Goal: Task Accomplishment & Management: Manage account settings

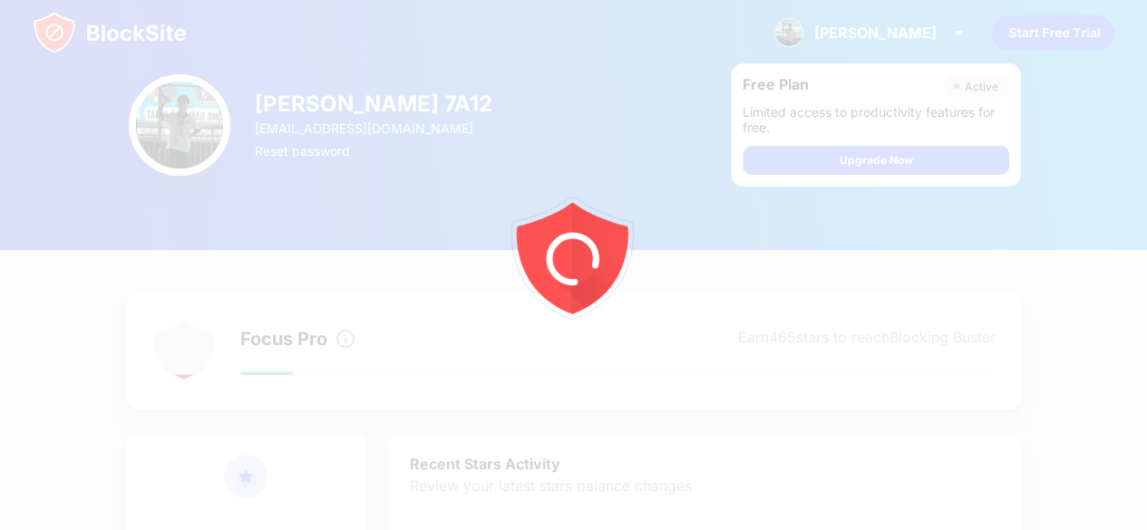
click at [100, 31] on div at bounding box center [573, 265] width 1147 height 530
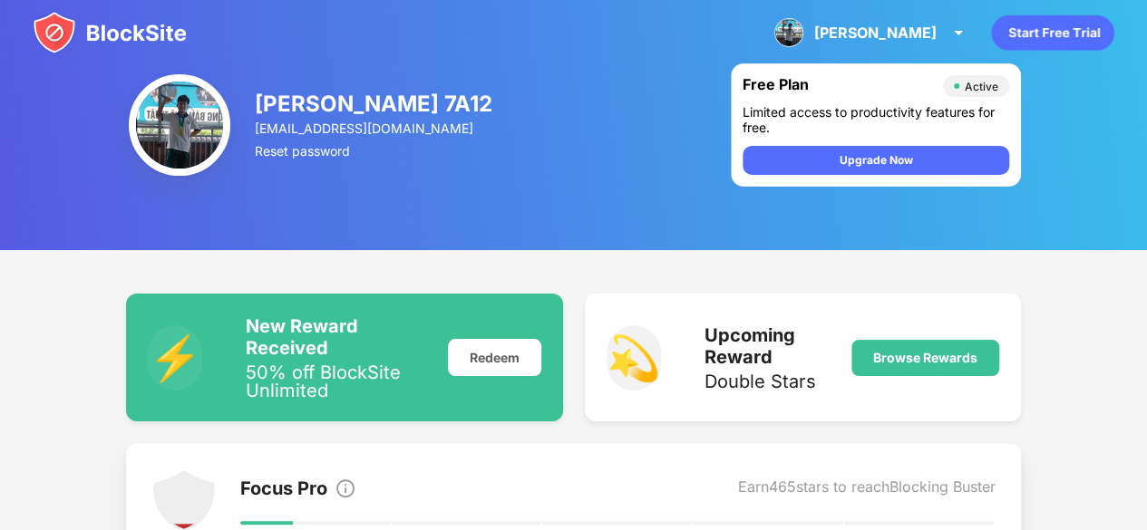
click at [102, 26] on img at bounding box center [110, 33] width 154 height 44
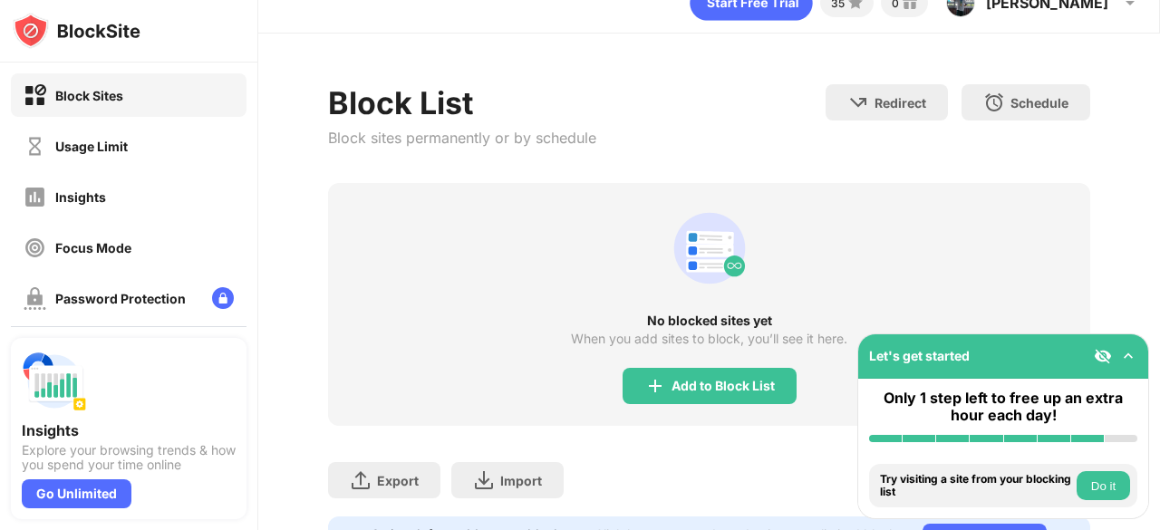
scroll to position [130, 0]
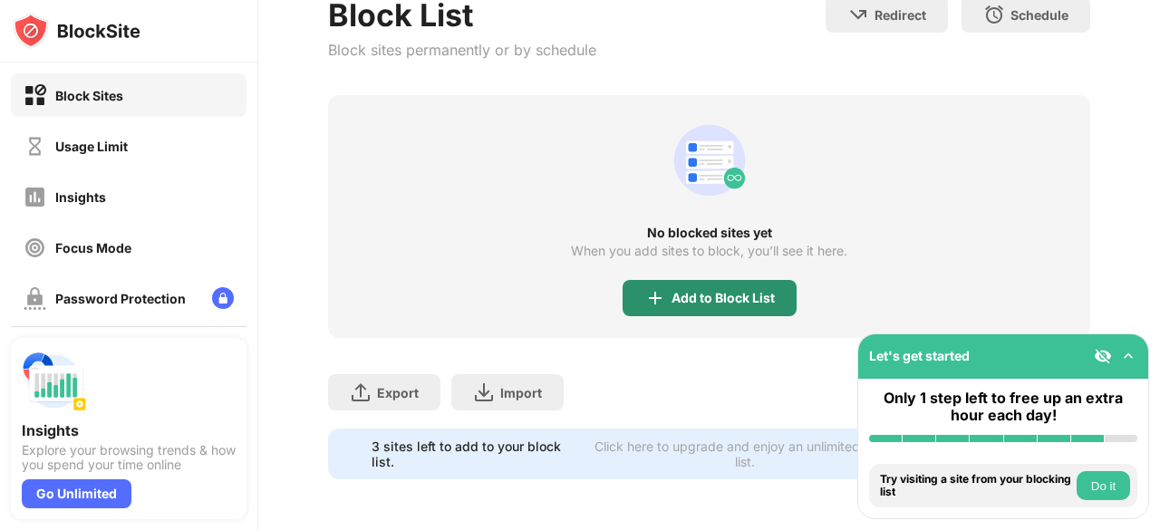
click at [669, 266] on div "No blocked sites yet When you add sites to block, you’ll see it here. Add to Bl…" at bounding box center [709, 216] width 762 height 243
click at [669, 280] on div "Add to Block List" at bounding box center [710, 298] width 174 height 36
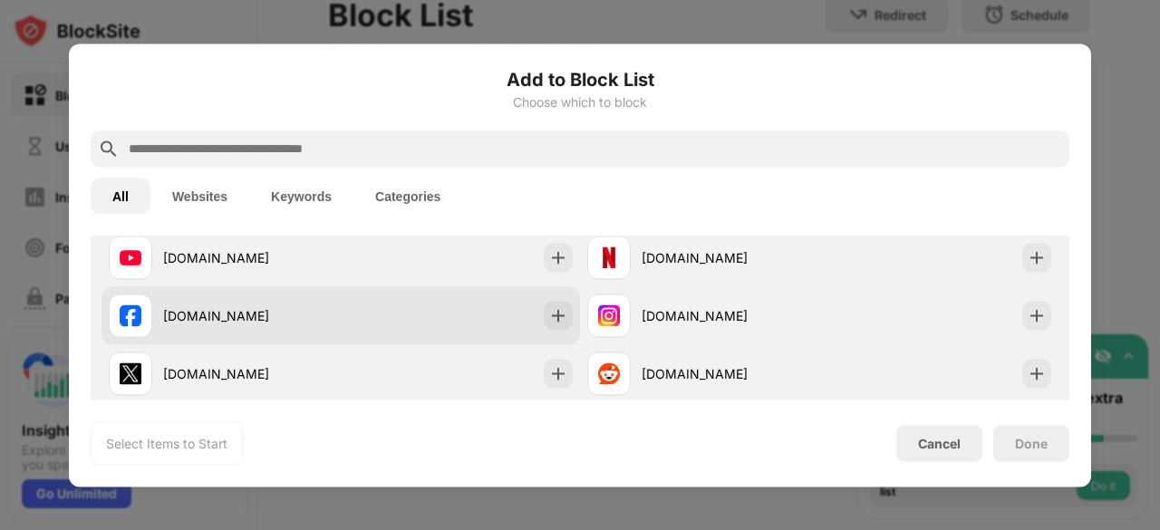
scroll to position [363, 0]
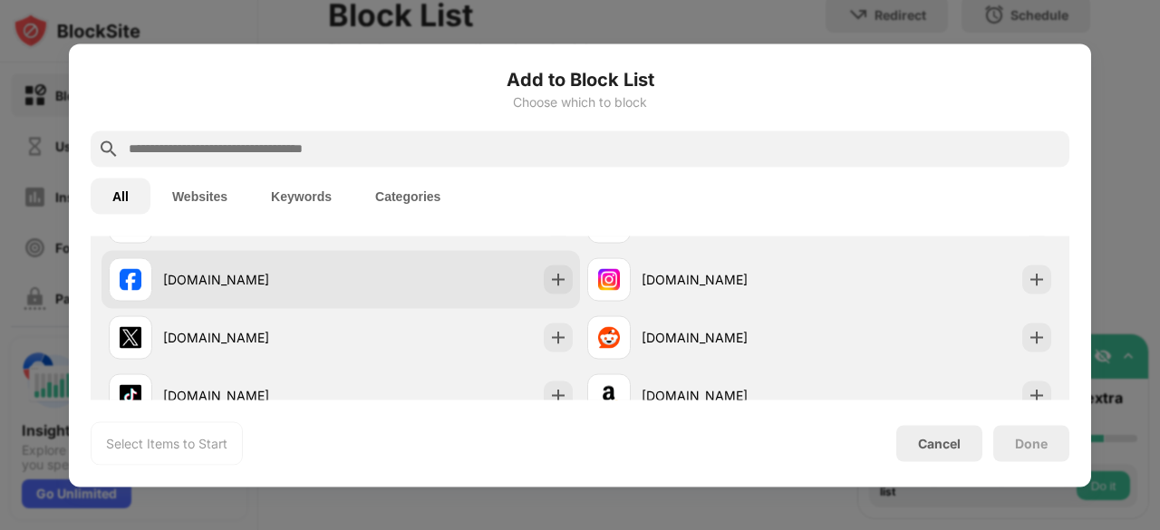
click at [367, 276] on div "[DOMAIN_NAME]" at bounding box center [341, 279] width 479 height 58
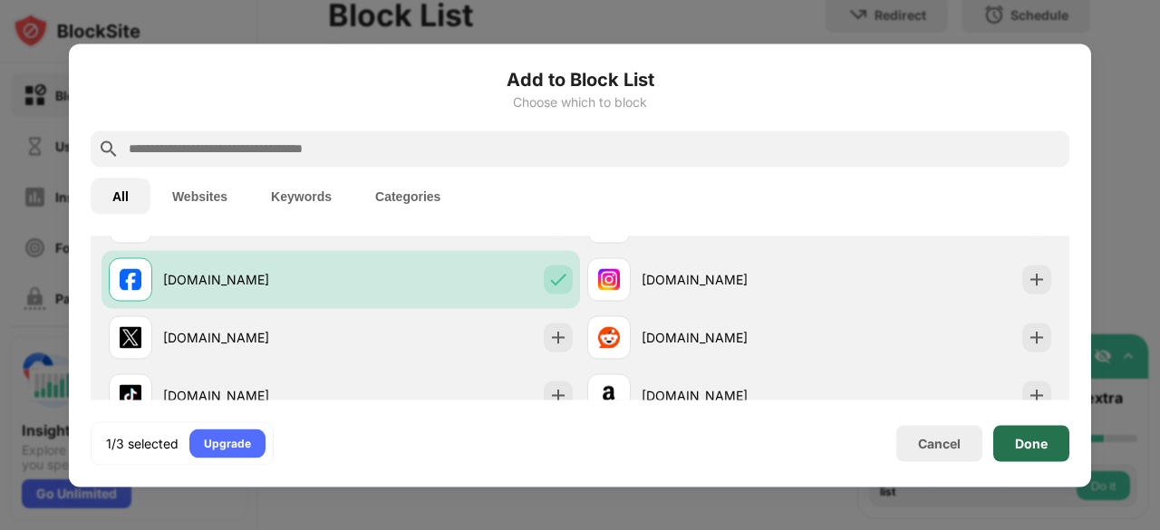
click at [1050, 445] on div "Done" at bounding box center [1031, 443] width 76 height 36
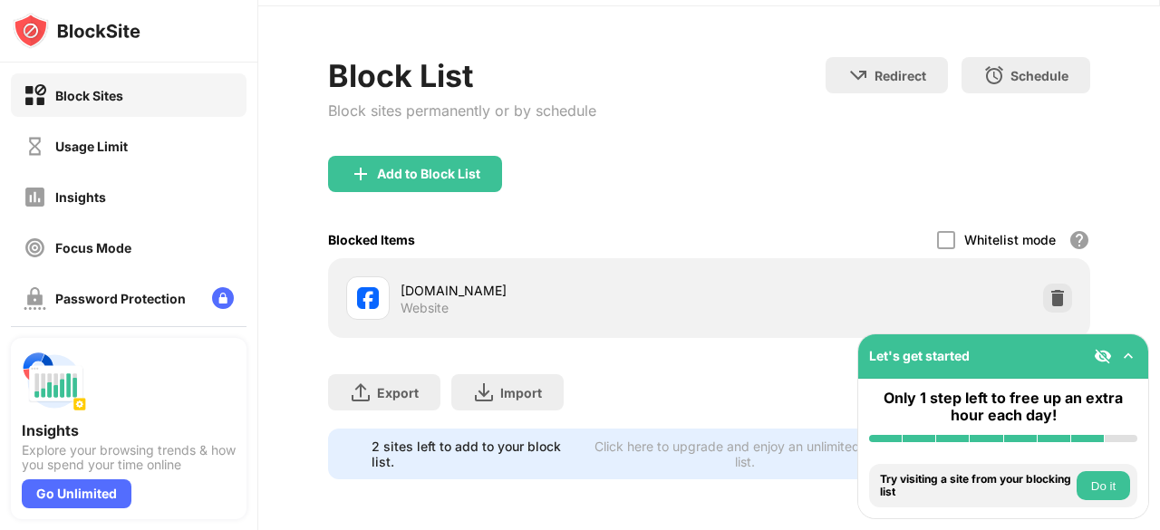
scroll to position [69, 0]
